Goal: Task Accomplishment & Management: Use online tool/utility

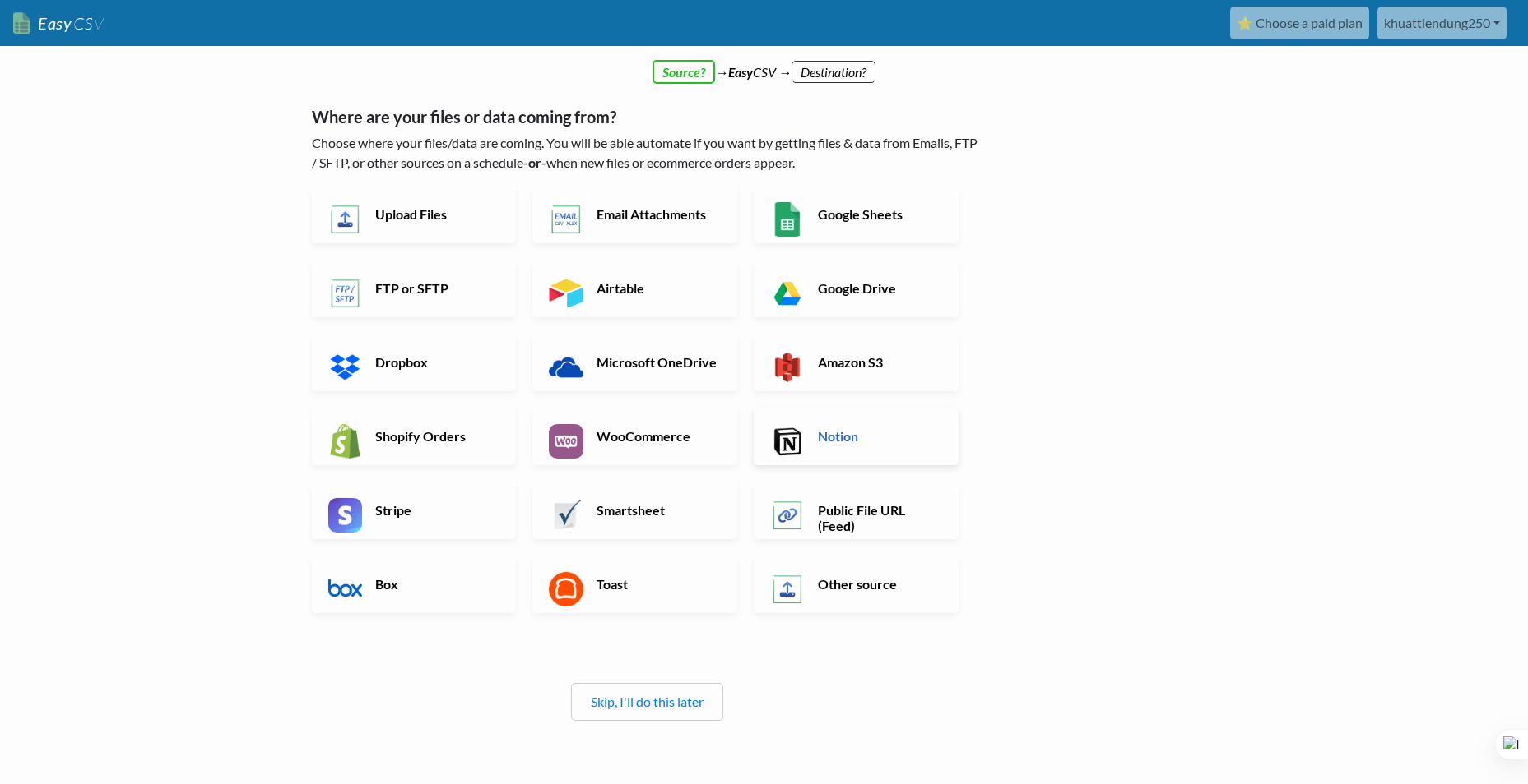
click at [836, 443] on h6 "Notion" at bounding box center [878, 436] width 129 height 15
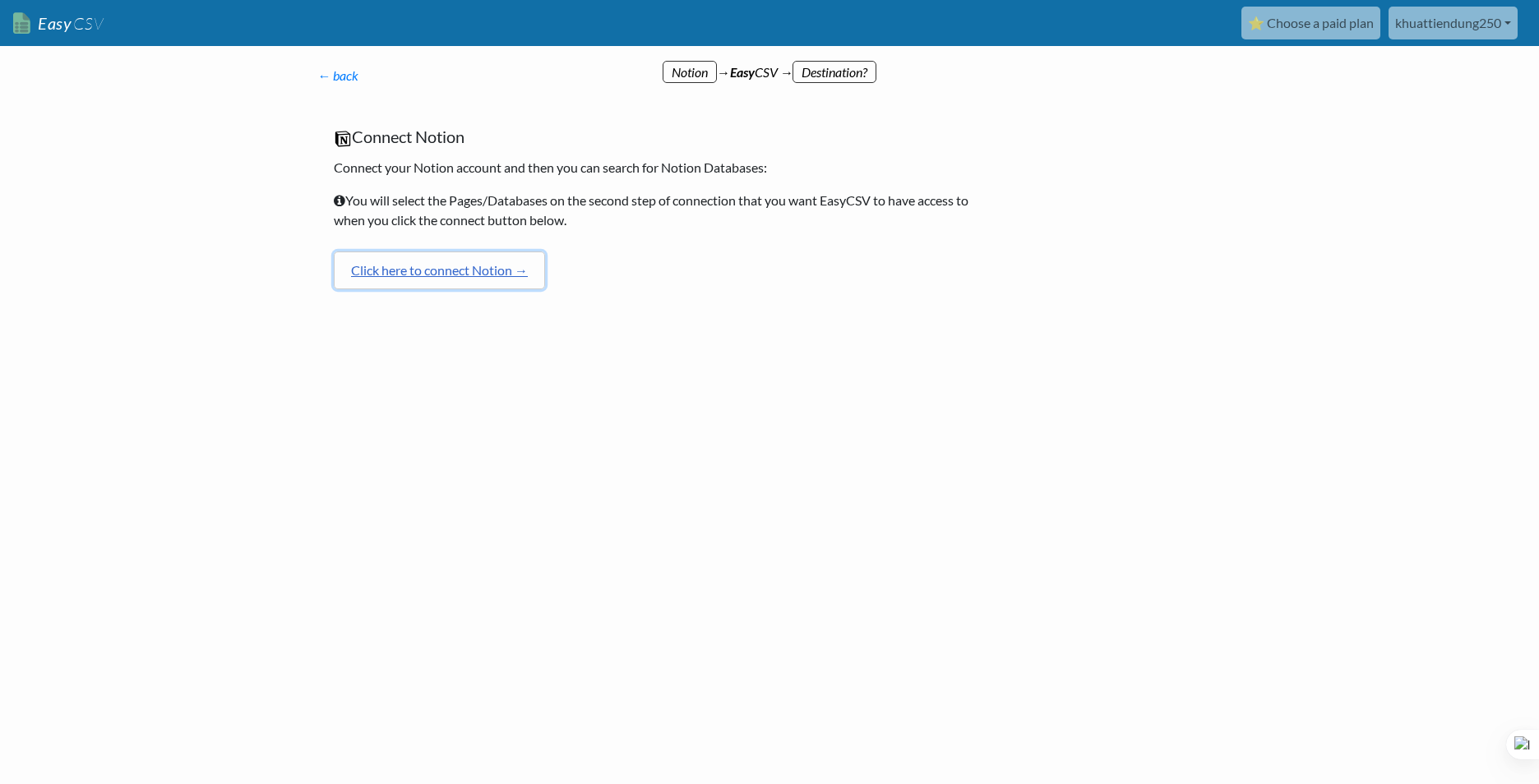
click at [461, 267] on link "Click here to connect Notion →" at bounding box center [439, 271] width 211 height 38
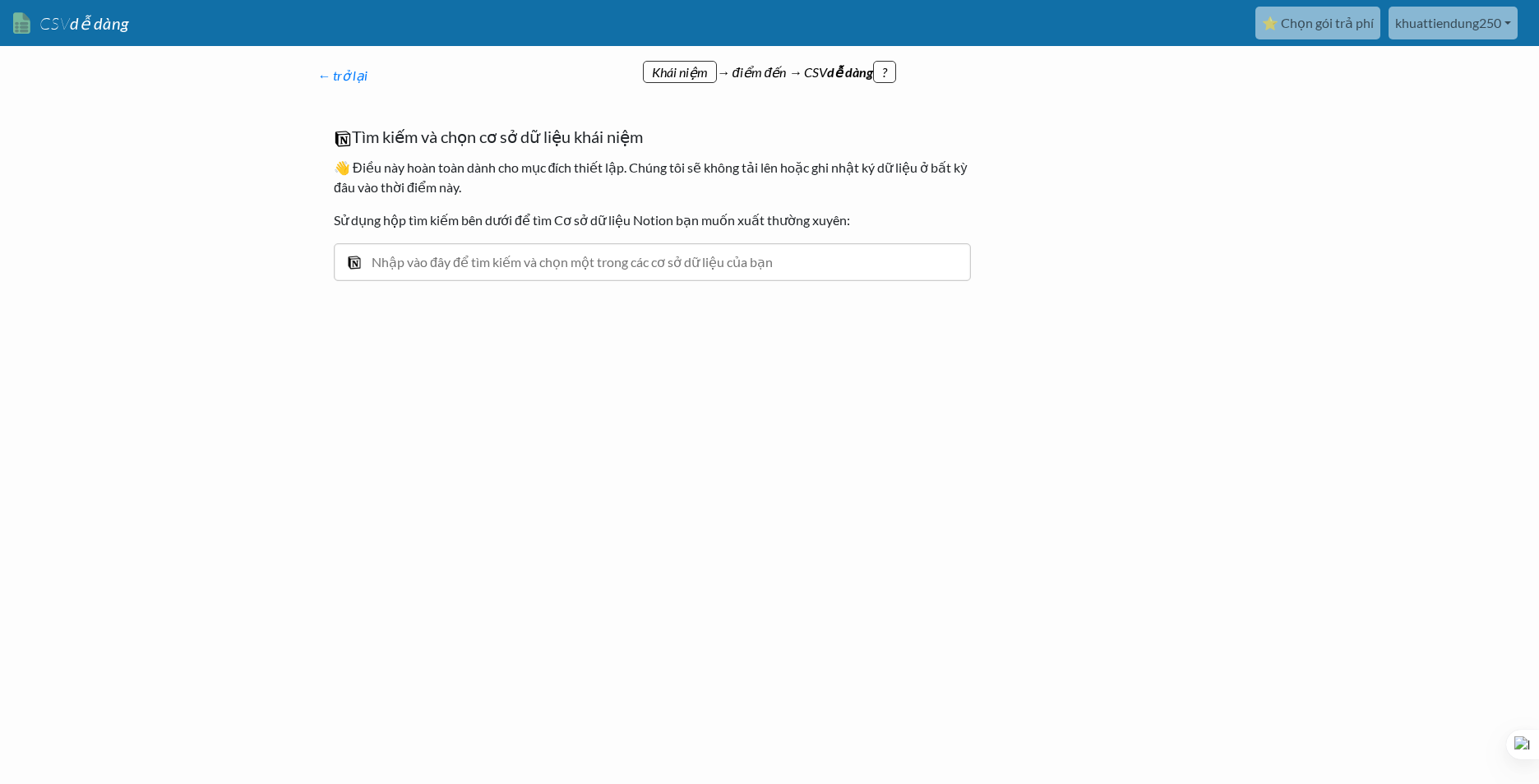
click at [509, 256] on input "text" at bounding box center [652, 263] width 637 height 38
click at [494, 263] on input "text" at bounding box center [652, 263] width 637 height 38
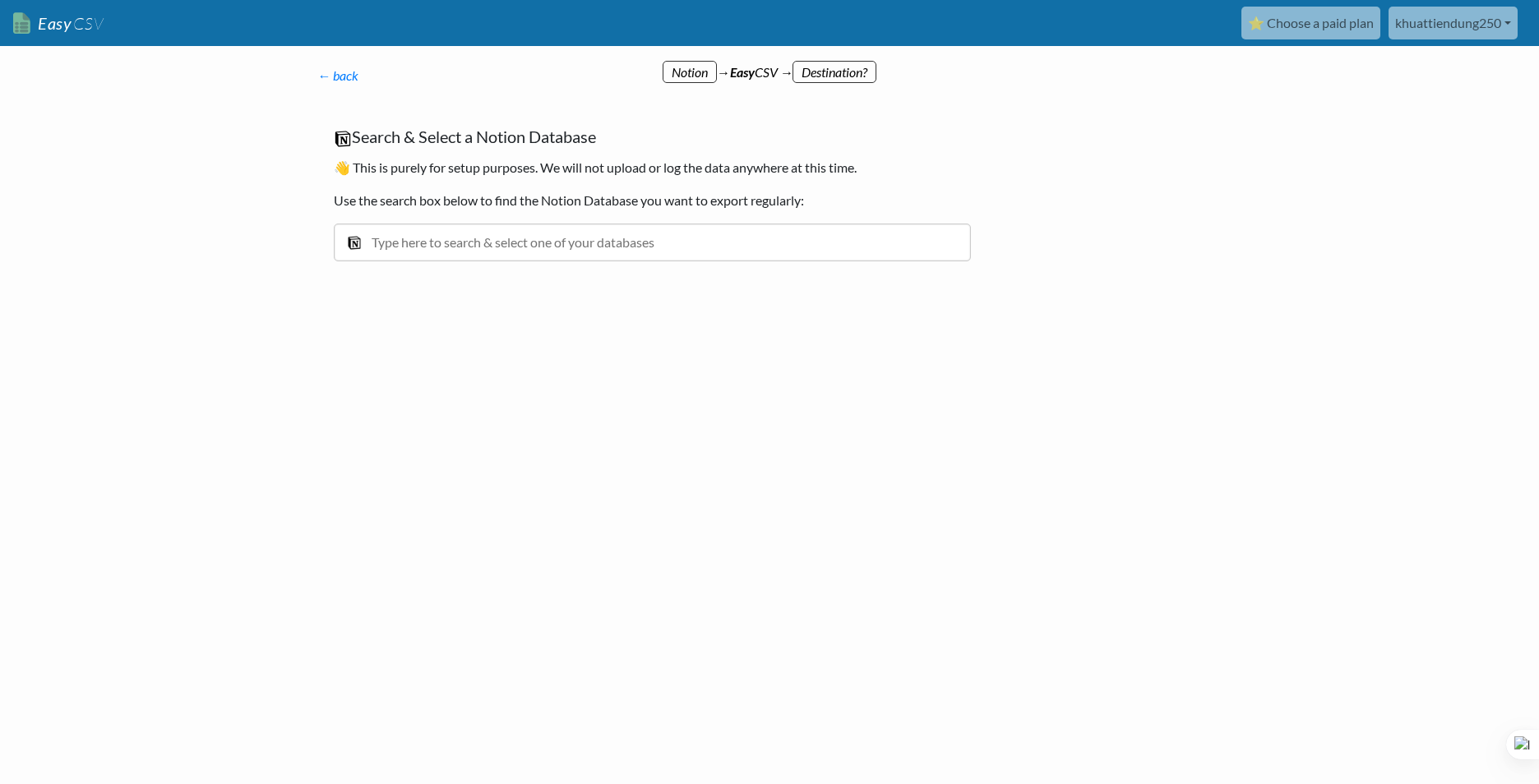
click at [575, 210] on div "Search & Select a Notion Database 👋 This is purely for setup purposes. We will …" at bounding box center [652, 202] width 670 height 184
click at [568, 221] on div "Search & Select a Notion Database 👋 This is purely for setup purposes. We will …" at bounding box center [652, 202] width 670 height 184
click at [568, 234] on input "text" at bounding box center [652, 243] width 637 height 38
click at [410, 241] on input "B" at bounding box center [652, 243] width 637 height 38
paste input "C tuần KTMNV test"
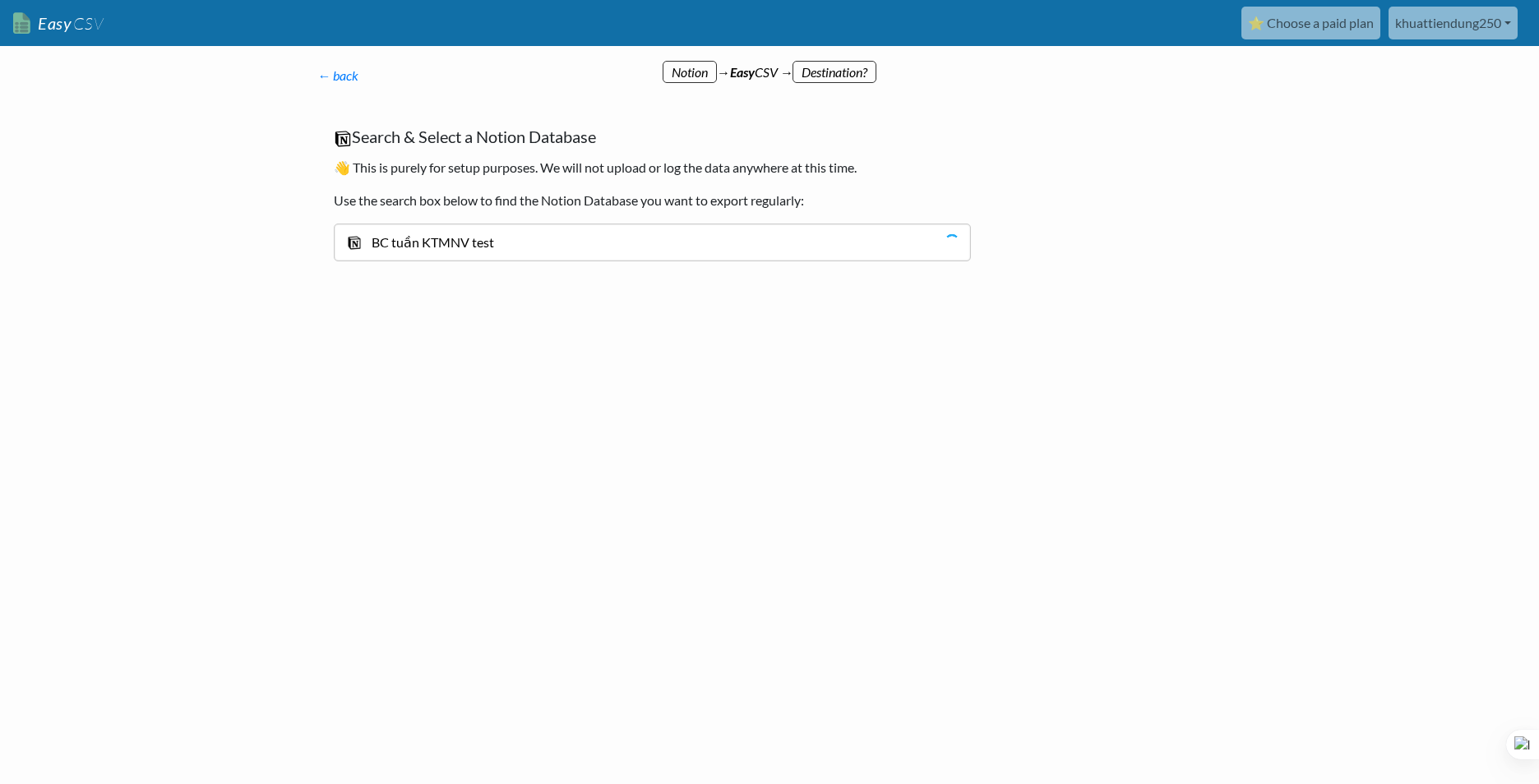
type input "BC tuần KTMNV test"
click at [509, 285] on div "BC tuần KTMNV test" at bounding box center [664, 280] width 590 height 20
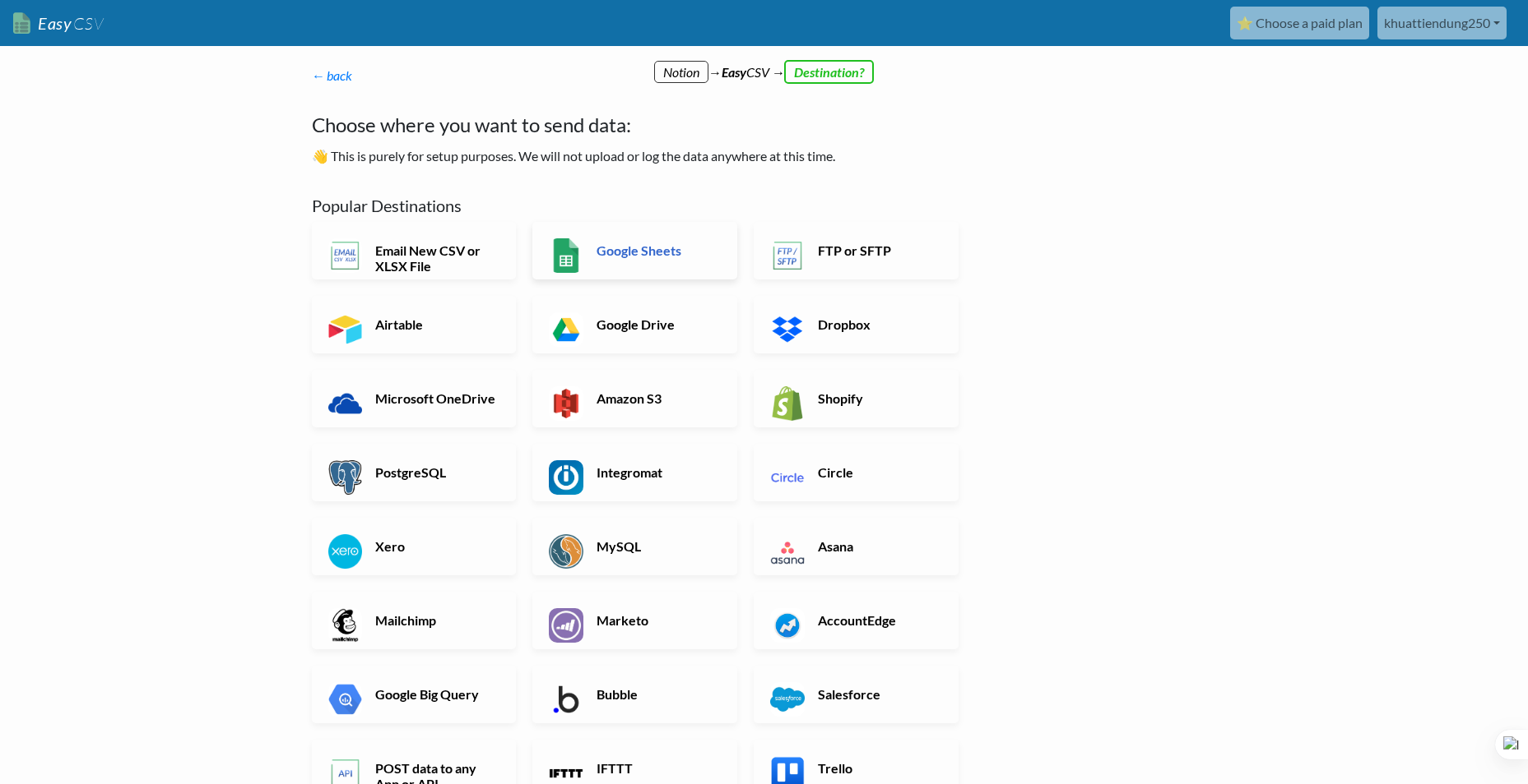
click at [630, 261] on link "Google Sheets" at bounding box center [635, 251] width 205 height 58
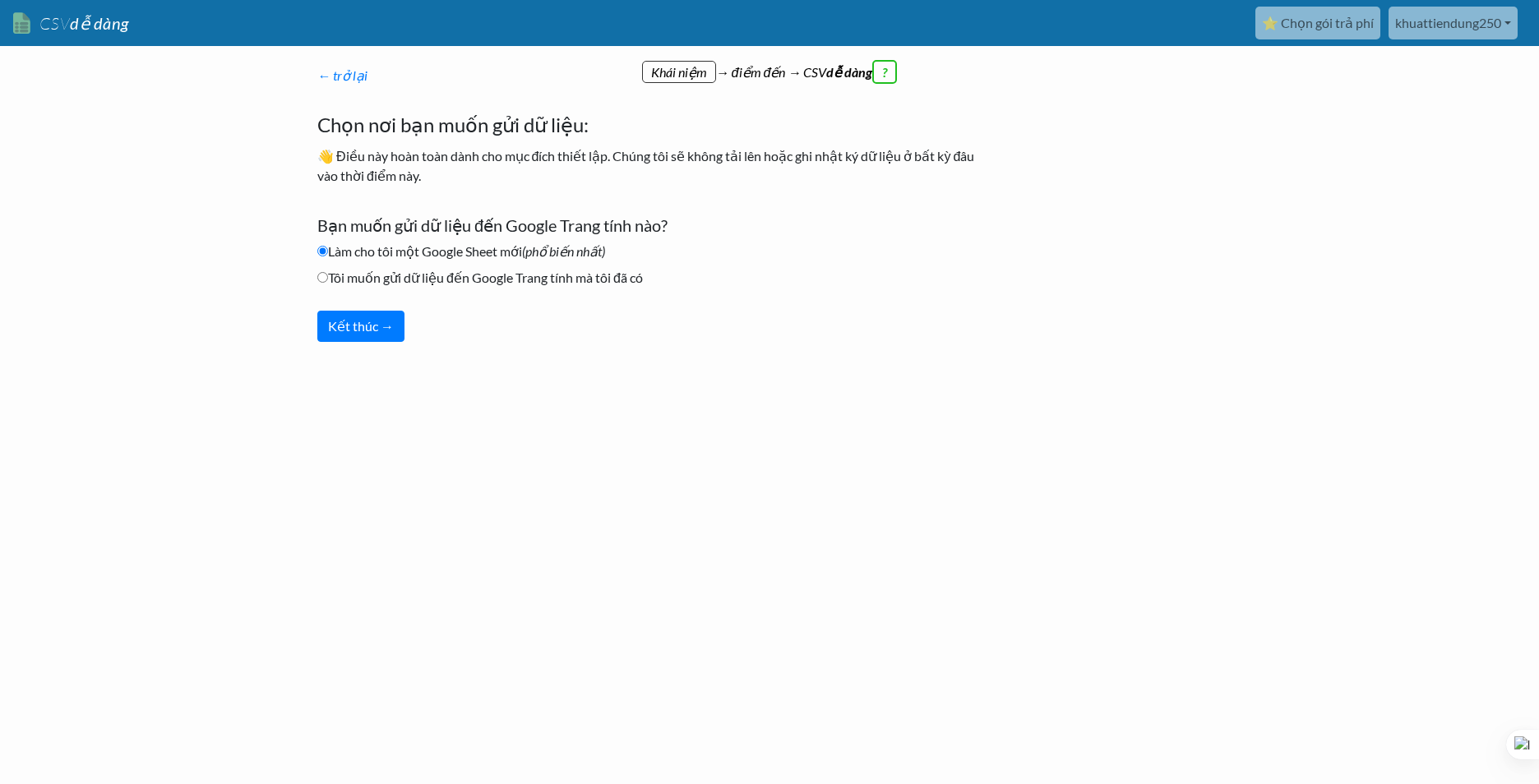
click at [386, 284] on font "Tôi muốn gửi dữ liệu đến Google Trang tính mà tôi đã có" at bounding box center [485, 277] width 315 height 15
click at [328, 283] on input "Tôi muốn gửi dữ liệu đến Google Trang tính mà tôi đã có" at bounding box center [323, 277] width 11 height 11
radio input "true"
drag, startPoint x: 614, startPoint y: 284, endPoint x: 634, endPoint y: 284, distance: 20.0
click at [634, 284] on font "Tôi muốn gửi dữ liệu đến Google Trang tính mà tôi đã có" at bounding box center [485, 277] width 315 height 15
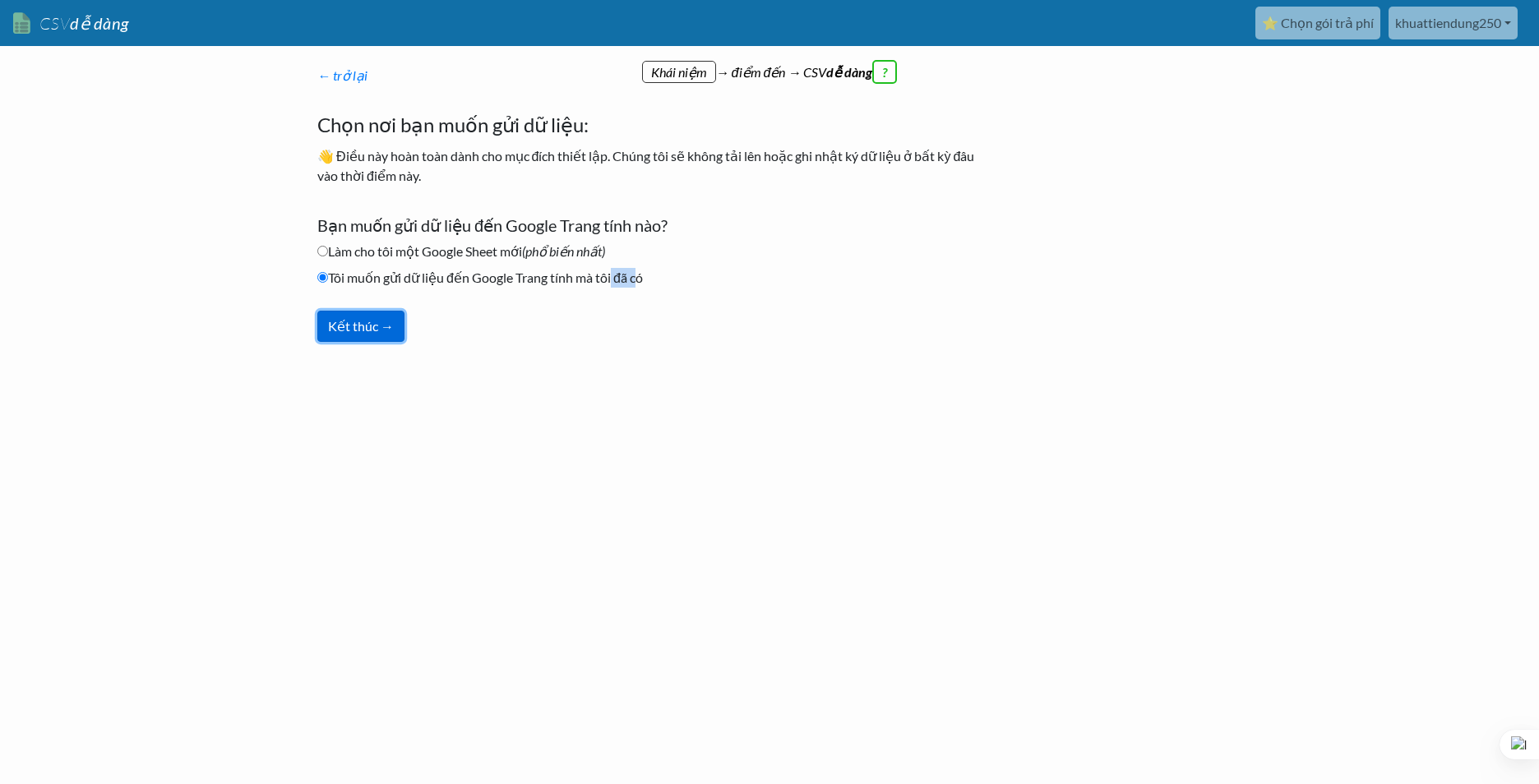
click at [371, 339] on button "Kết thúc →" at bounding box center [361, 326] width 87 height 31
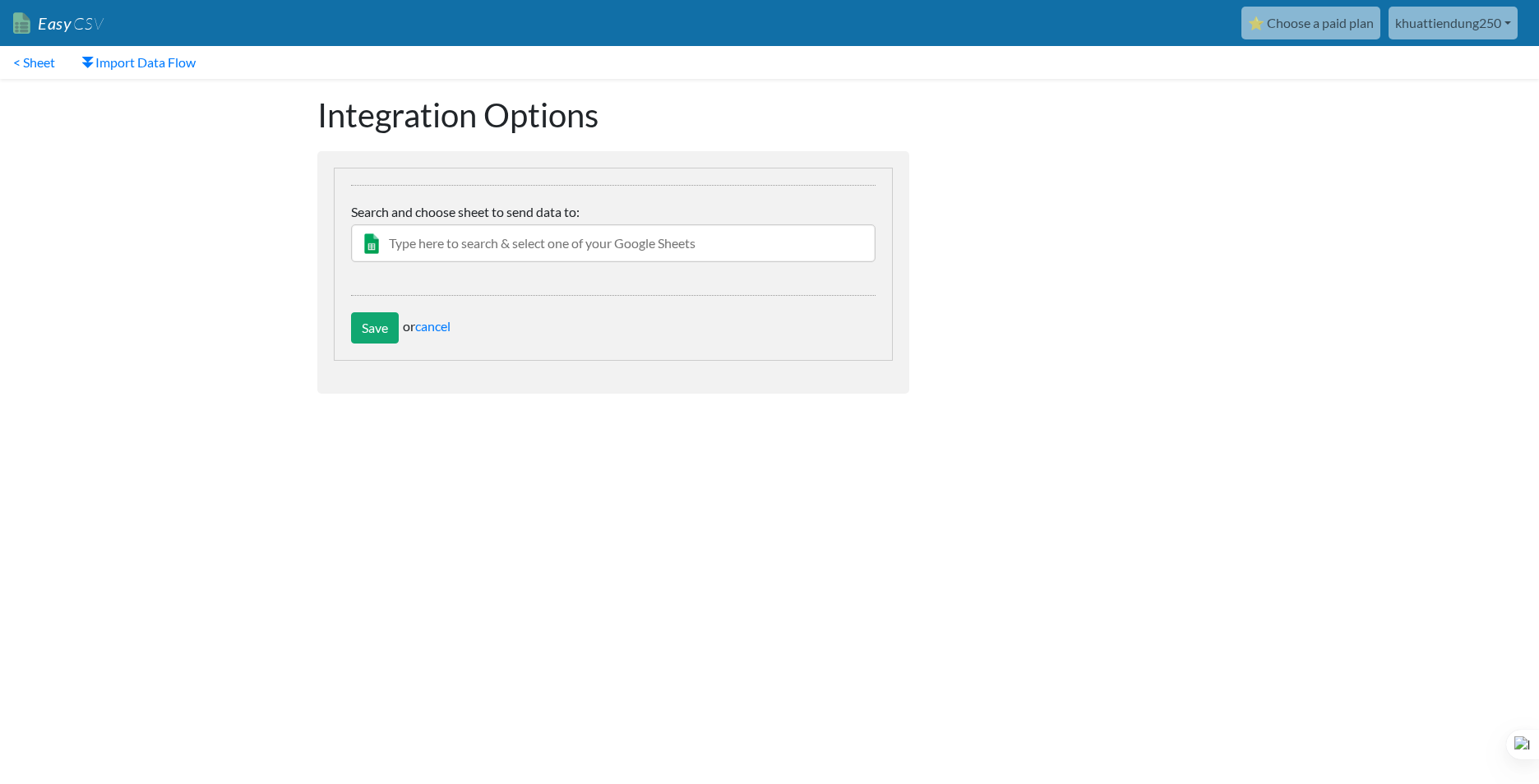
click at [459, 238] on input "text" at bounding box center [613, 244] width 525 height 38
click at [430, 323] on link "cancel" at bounding box center [432, 325] width 35 height 15
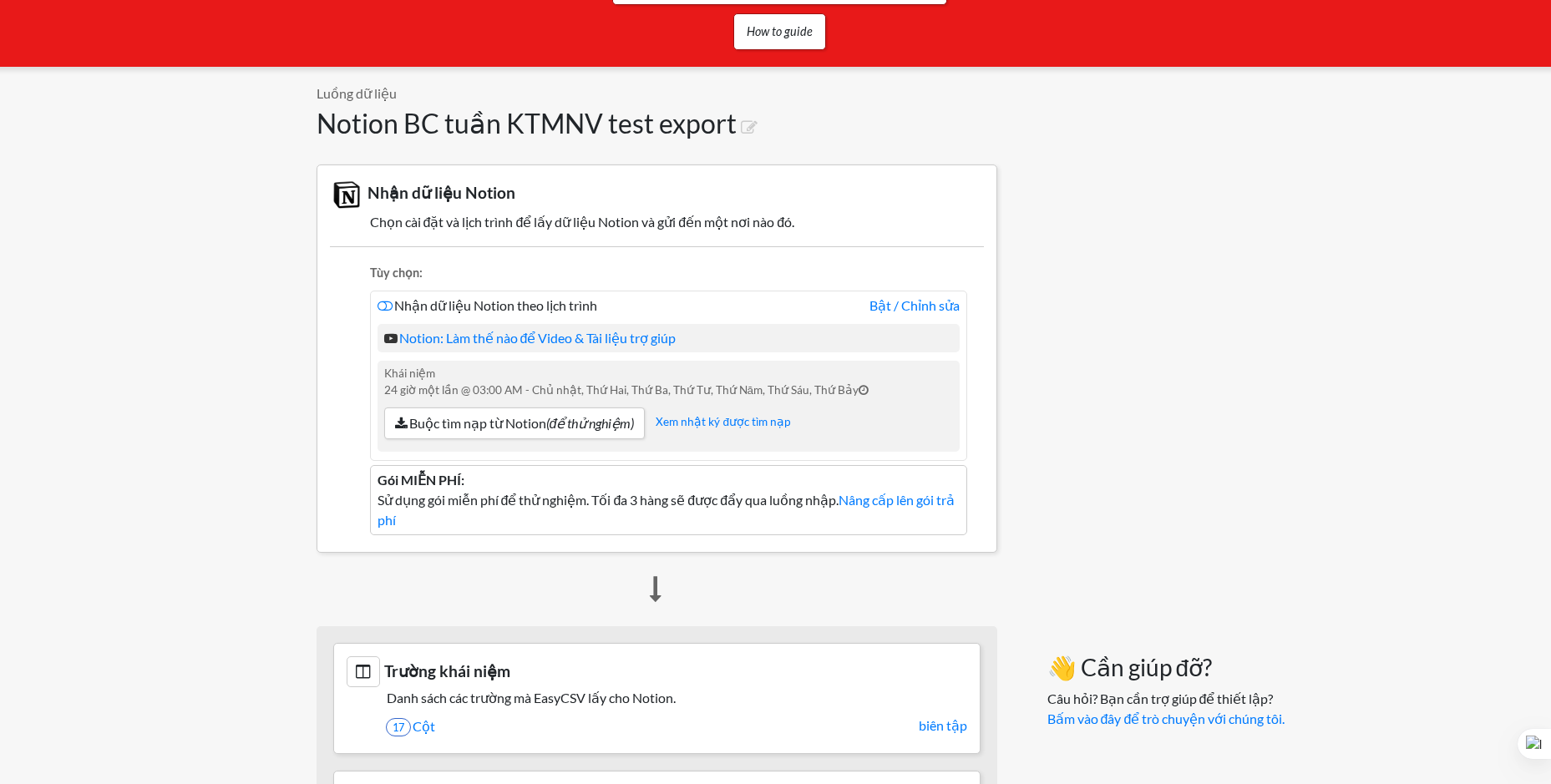
scroll to position [246, 0]
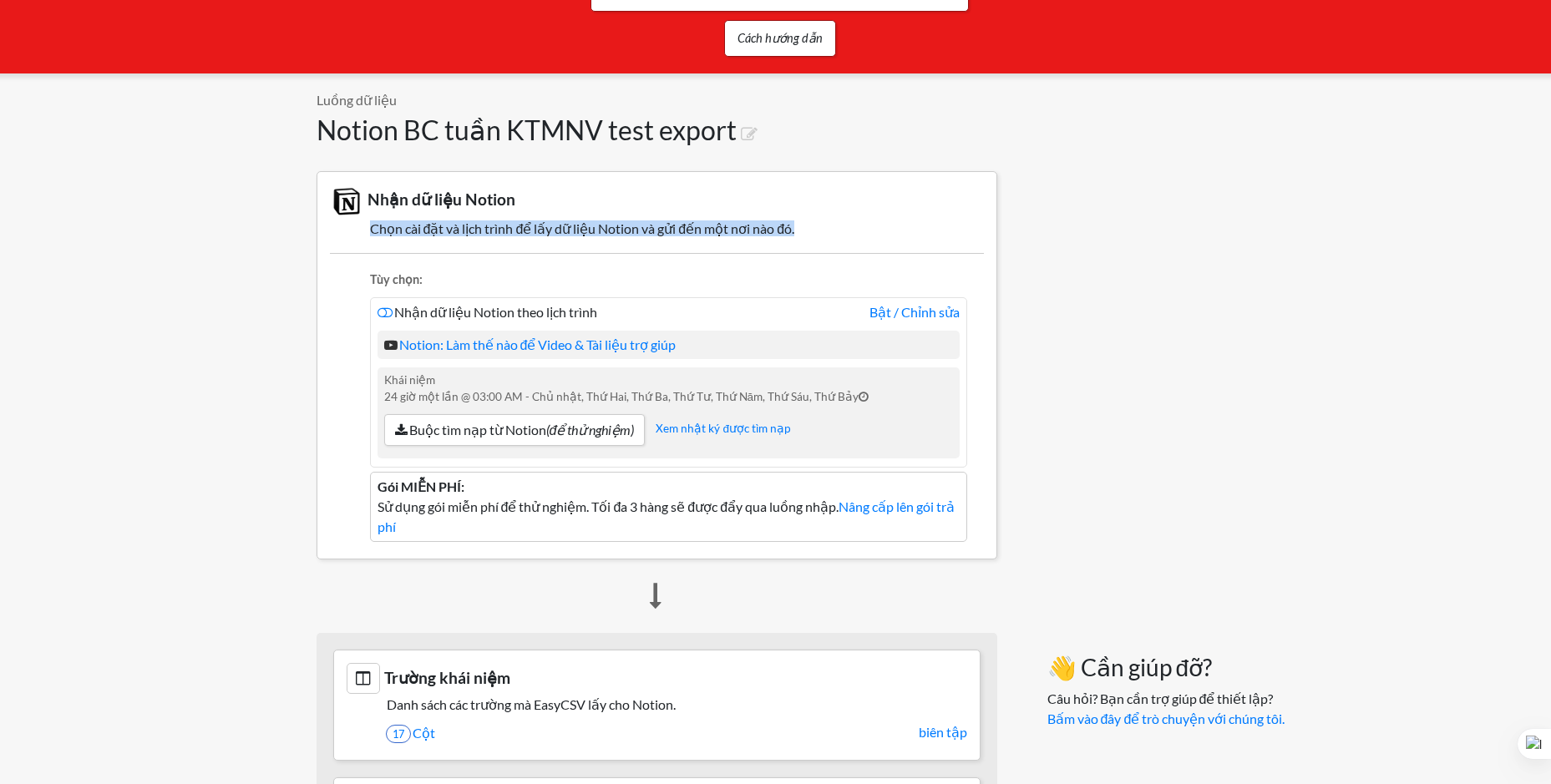
drag, startPoint x: 370, startPoint y: 229, endPoint x: 794, endPoint y: 232, distance: 424.0
click at [794, 232] on h5 "Chọn cài đặt và lịch trình để lấy dữ liệu Notion và gửi đến một nơi nào đó." at bounding box center [656, 228] width 654 height 16
click at [470, 431] on font "Buộc tìm nạp từ Notion (để thử nghiệm)" at bounding box center [522, 429] width 226 height 16
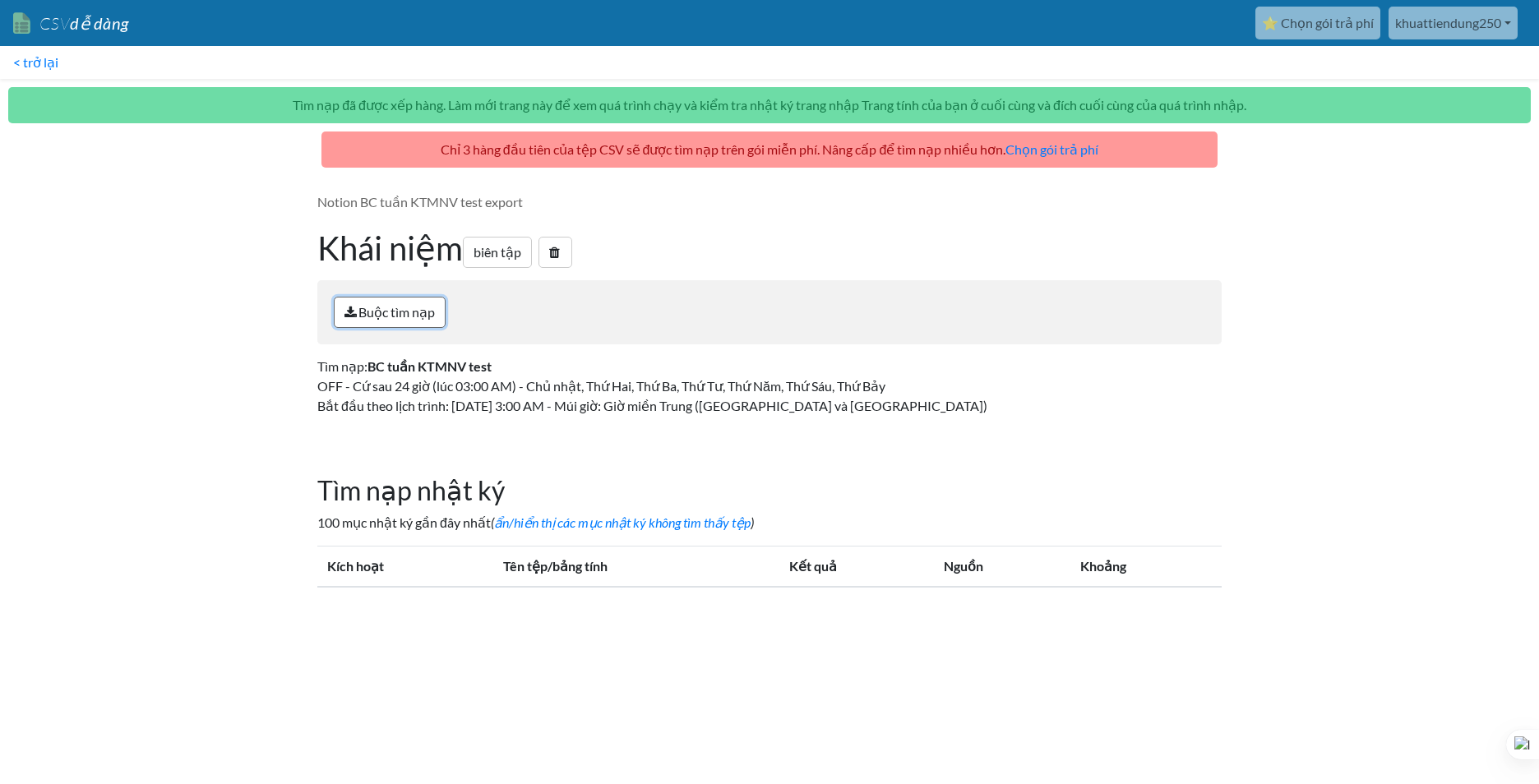
click at [400, 310] on font "Buộc tìm nạp" at bounding box center [397, 312] width 76 height 15
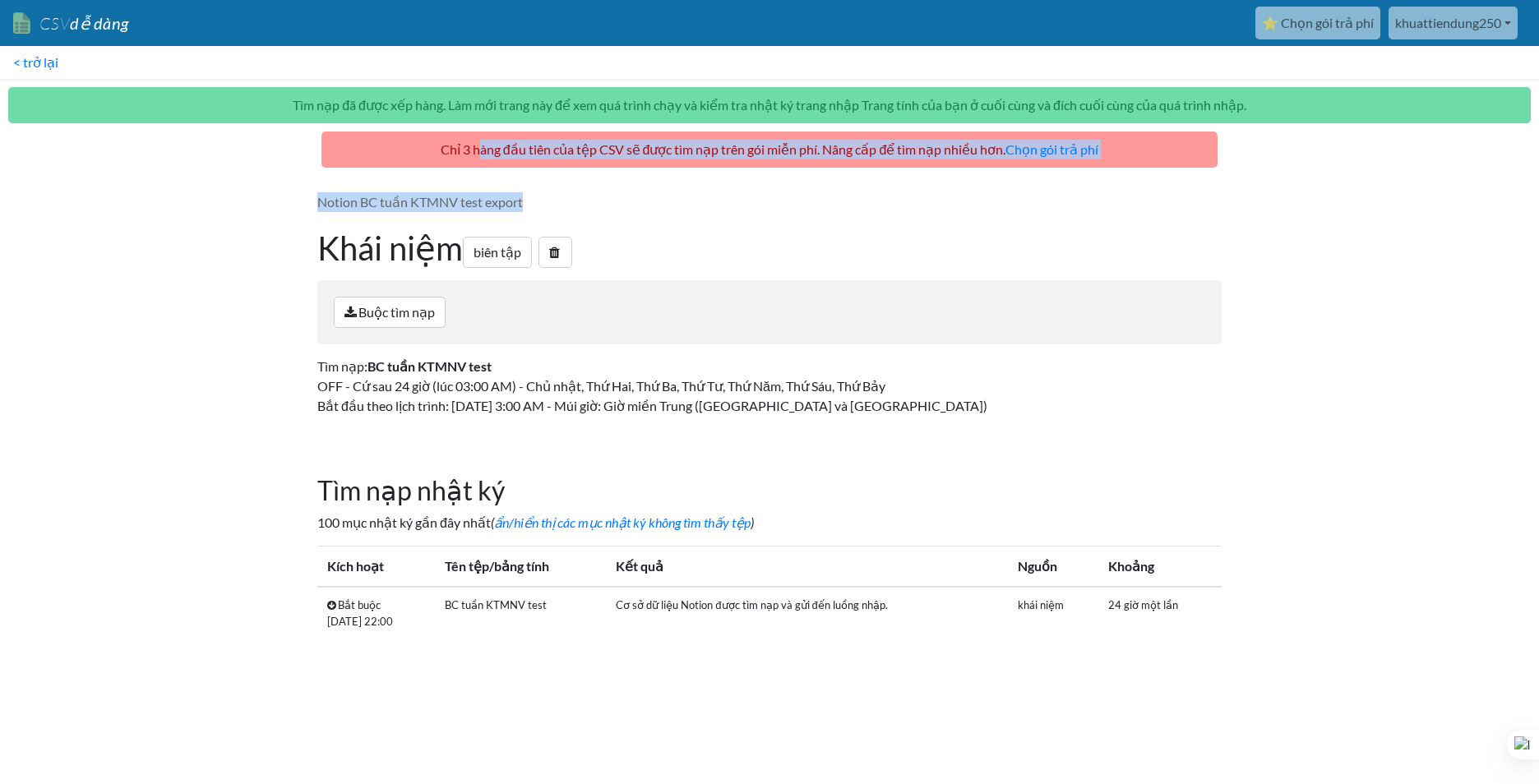
drag, startPoint x: 484, startPoint y: 155, endPoint x: 952, endPoint y: 164, distance: 468.1
click at [952, 164] on p "Chỉ 3 hàng đầu tiên của tệp CSV sẽ được tìm nạp trên gói miễn phí. Nâng cấp để …" at bounding box center [770, 150] width 896 height 36
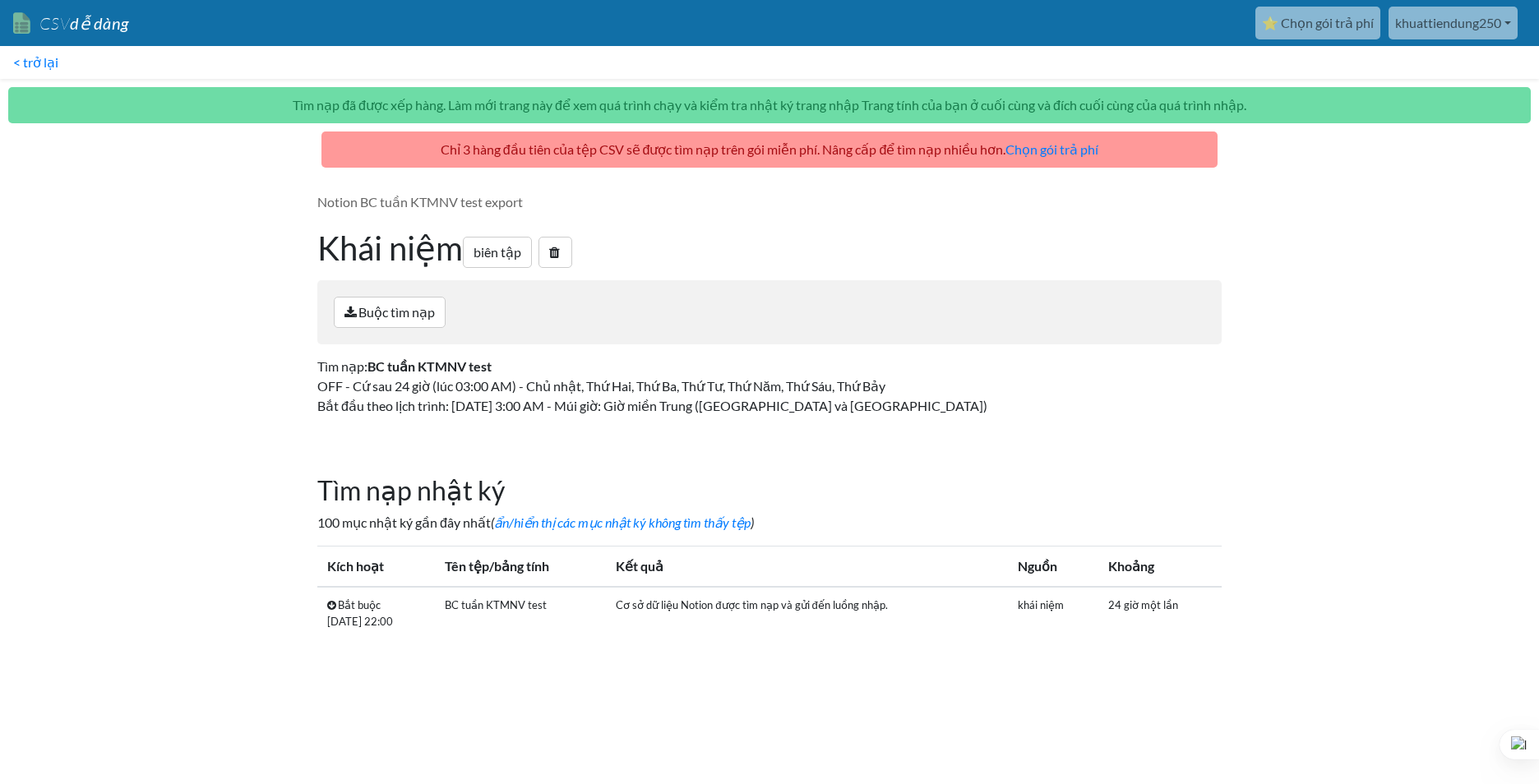
drag, startPoint x: 952, startPoint y: 164, endPoint x: 962, endPoint y: 154, distance: 14.1
click at [962, 154] on p "Chỉ 3 hàng đầu tiên của tệp CSV sẽ được tìm nạp trên gói miễn phí. Nâng cấp để …" at bounding box center [770, 150] width 896 height 36
click at [862, 218] on div "Notion BC tuần KTMNV test export Khái niệm biên tập Buộc tìm nạp Tìm nạp: BC tu…" at bounding box center [770, 311] width 937 height 270
